Goal: Find specific page/section: Find specific page/section

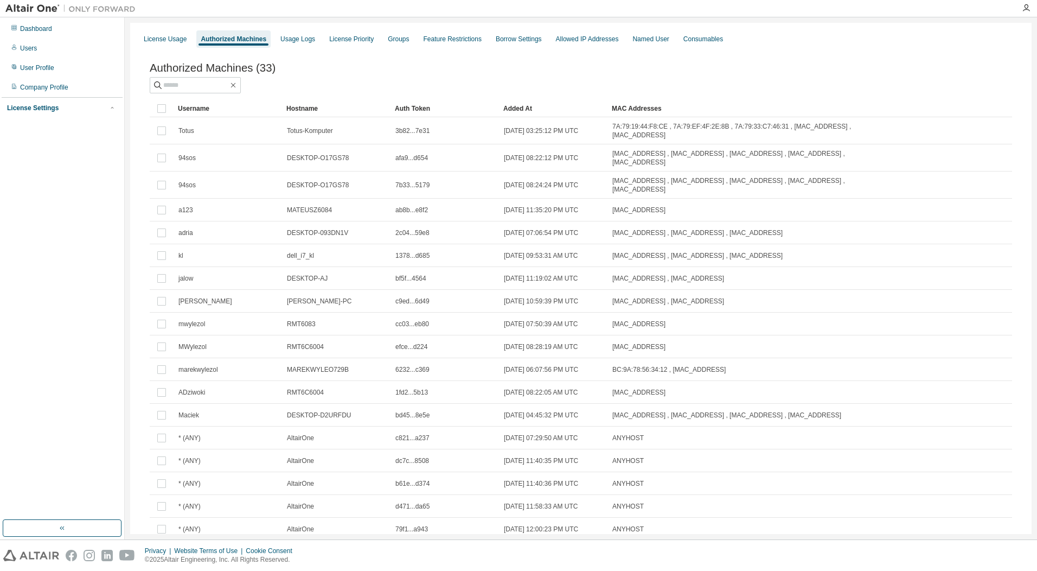
click at [47, 8] on img at bounding box center [73, 8] width 136 height 11
click at [46, 9] on img at bounding box center [73, 8] width 136 height 11
click at [27, 49] on div "Users" at bounding box center [28, 48] width 17 height 9
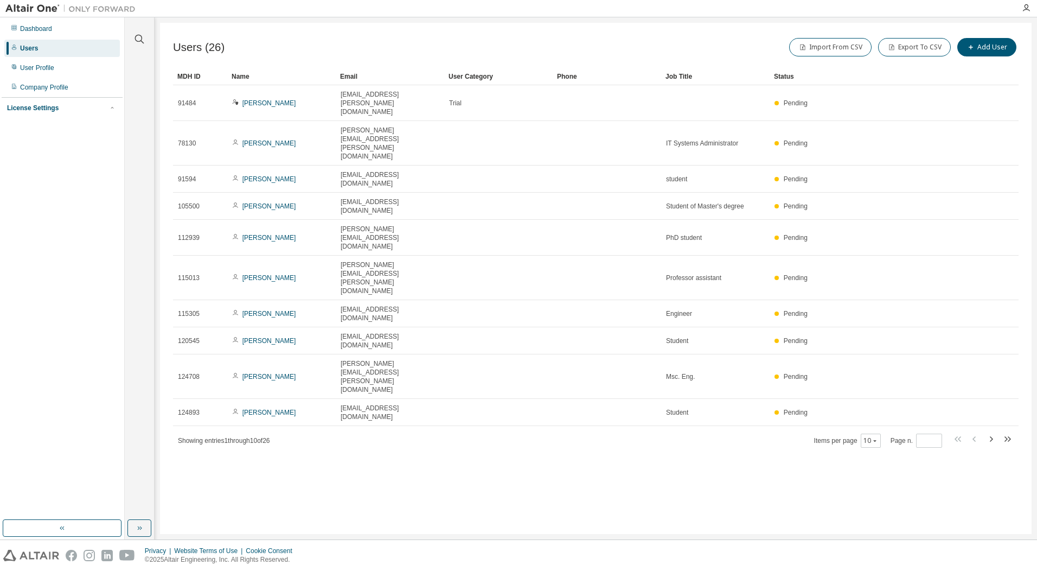
click at [35, 12] on img at bounding box center [73, 8] width 136 height 11
click at [96, 8] on img at bounding box center [73, 8] width 136 height 11
click at [991, 432] on icon "button" at bounding box center [991, 438] width 13 height 13
type input "*"
